Goal: Find specific page/section: Find specific page/section

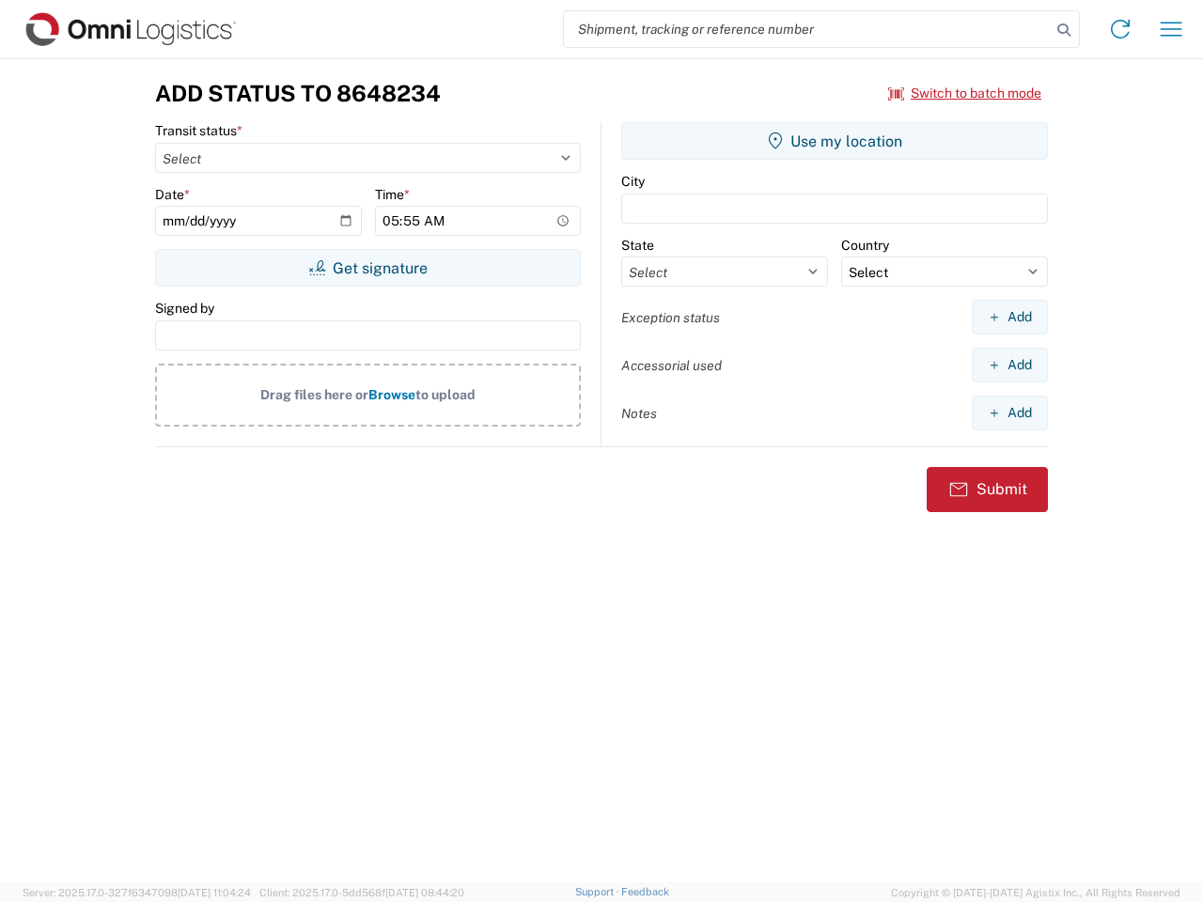
click at [807, 29] on input "search" at bounding box center [807, 29] width 487 height 36
click at [1064, 30] on icon at bounding box center [1064, 30] width 26 height 26
click at [1120, 29] on icon at bounding box center [1120, 29] width 30 height 30
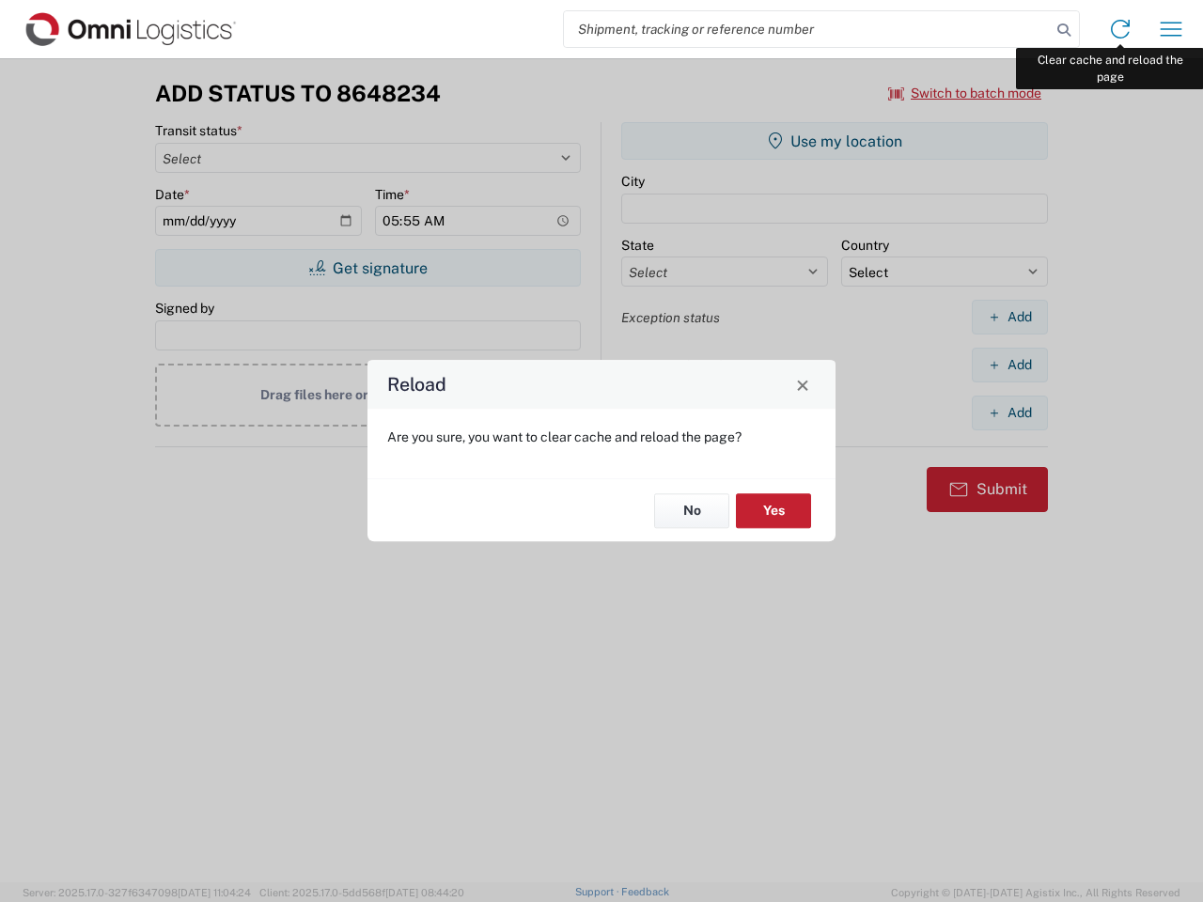
click at [1171, 29] on div "Reload Are you sure, you want to clear cache and reload the page? No Yes" at bounding box center [601, 451] width 1203 height 902
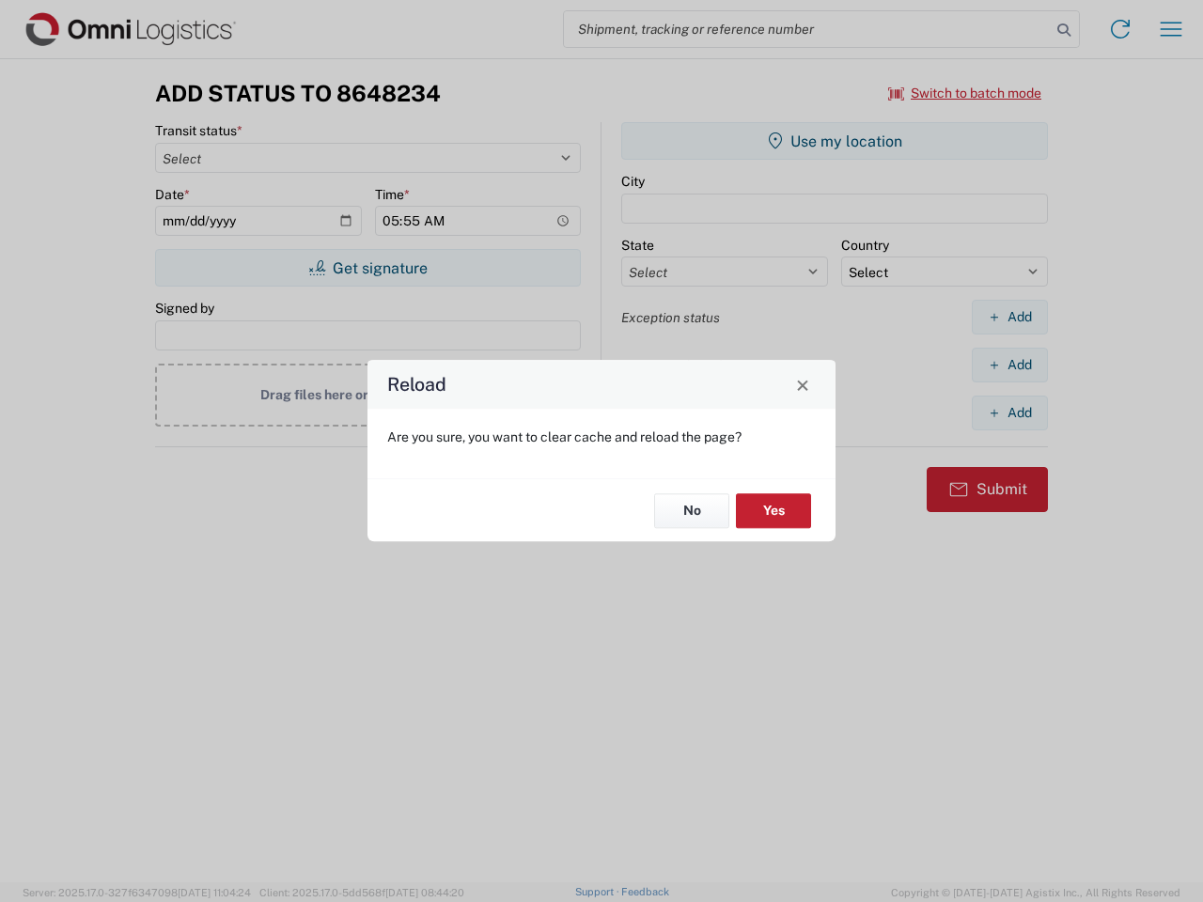
click at [965, 93] on div "Reload Are you sure, you want to clear cache and reload the page? No Yes" at bounding box center [601, 451] width 1203 height 902
click at [367, 268] on div "Reload Are you sure, you want to clear cache and reload the page? No Yes" at bounding box center [601, 451] width 1203 height 902
click at [835, 141] on div "Reload Are you sure, you want to clear cache and reload the page? No Yes" at bounding box center [601, 451] width 1203 height 902
click at [1009, 317] on div "Reload Are you sure, you want to clear cache and reload the page? No Yes" at bounding box center [601, 451] width 1203 height 902
click at [1009, 365] on div "Reload Are you sure, you want to clear cache and reload the page? No Yes" at bounding box center [601, 451] width 1203 height 902
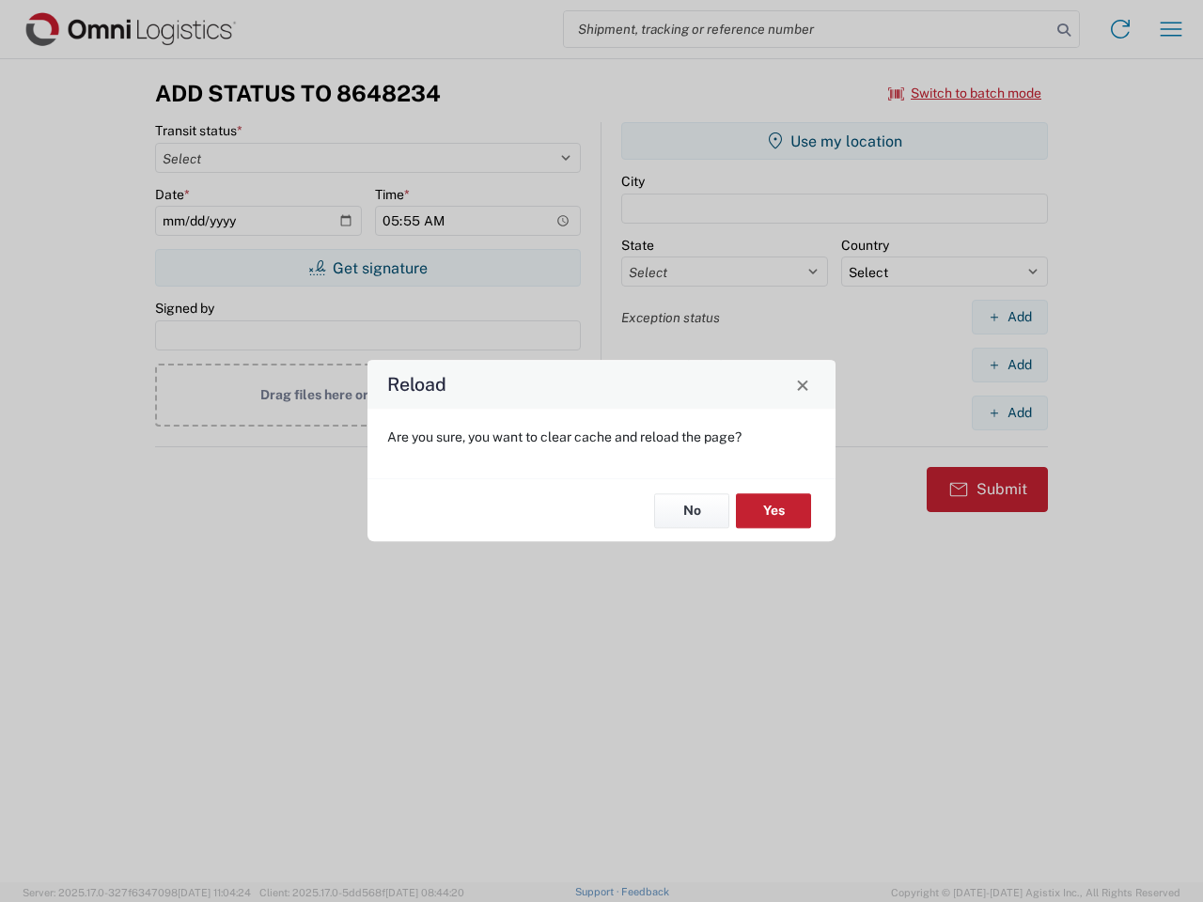
click at [1009, 413] on div "Reload Are you sure, you want to clear cache and reload the page? No Yes" at bounding box center [601, 451] width 1203 height 902
